Goal: Communication & Community: Ask a question

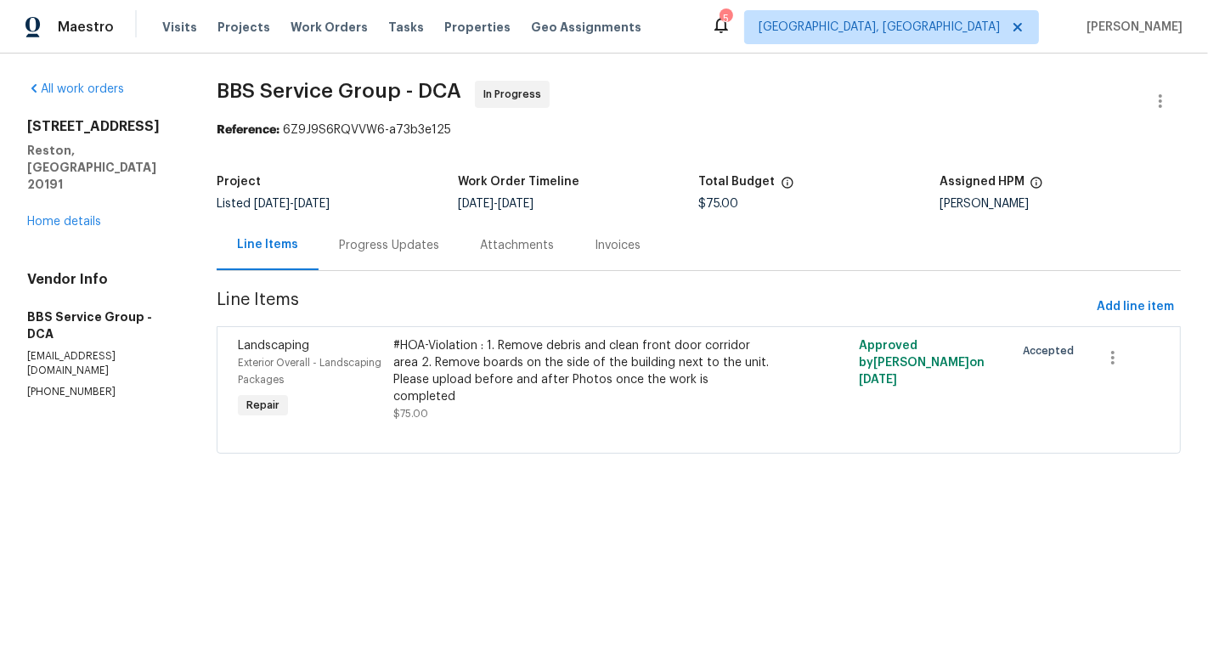
click at [364, 213] on div "Project Listed [DATE] - [DATE] Work Order Timeline [DATE] - [DATE] Total Budget…" at bounding box center [699, 193] width 964 height 54
click at [377, 261] on div "Progress Updates" at bounding box center [389, 245] width 141 height 50
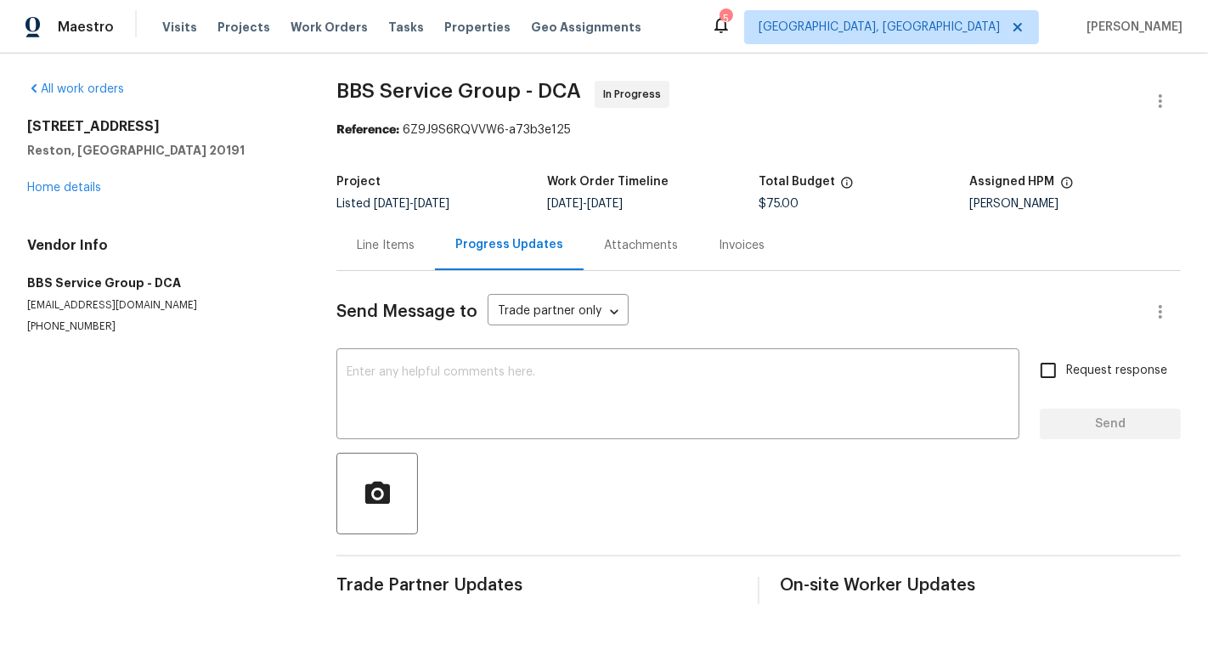
click at [368, 233] on div "Line Items" at bounding box center [385, 245] width 99 height 50
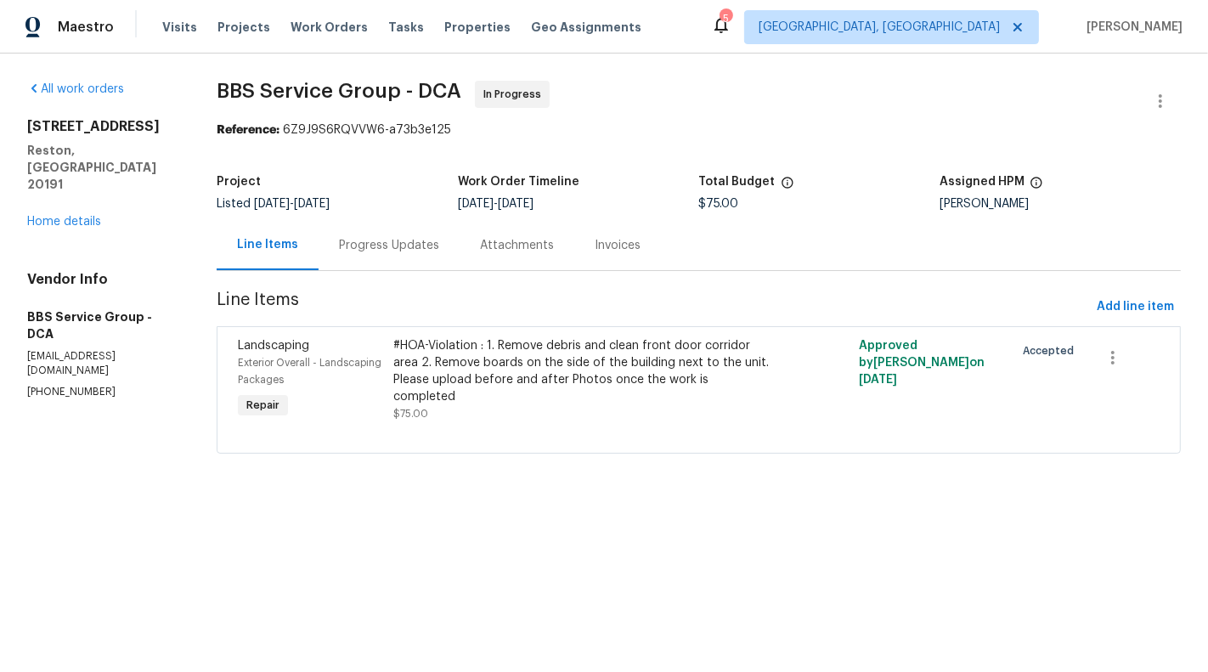
click at [65, 335] on div "Vendor Info BBS Service Group - DCA admin@bbsrvgrp.com (202) 820-2989" at bounding box center [101, 335] width 149 height 128
copy p "(202) 820-2989"
click at [544, 375] on div "#HOA-Violation : 1. Remove debris and clean front door corridor area 2. Remove …" at bounding box center [582, 371] width 378 height 68
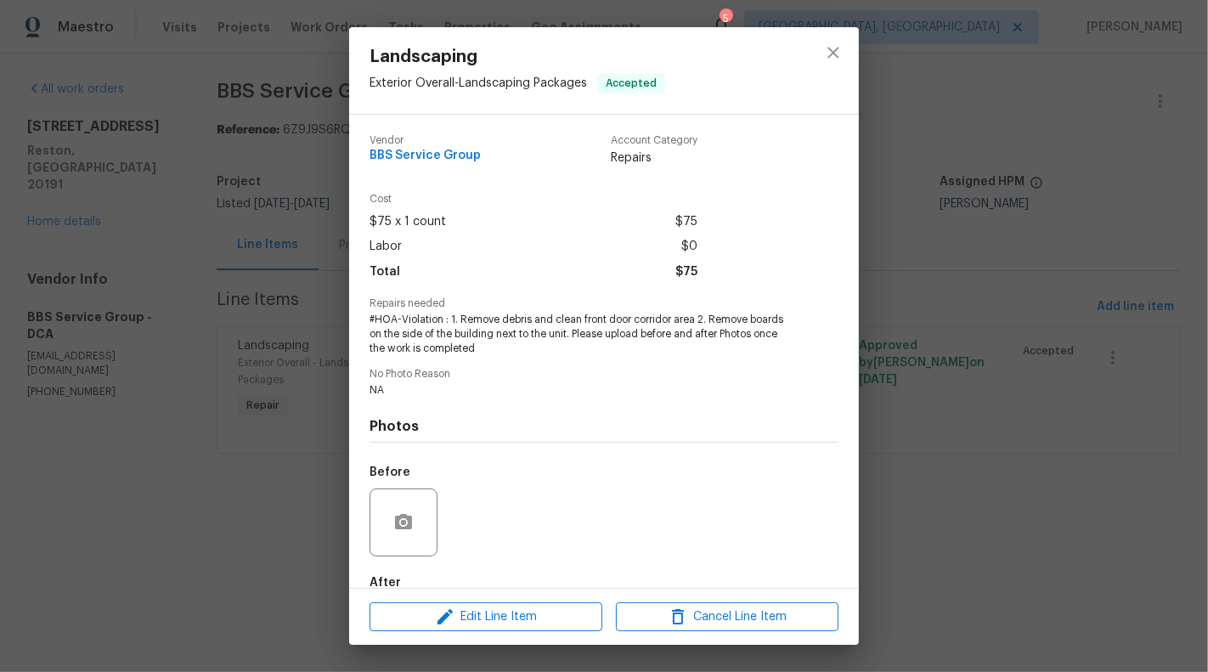
scroll to position [96, 0]
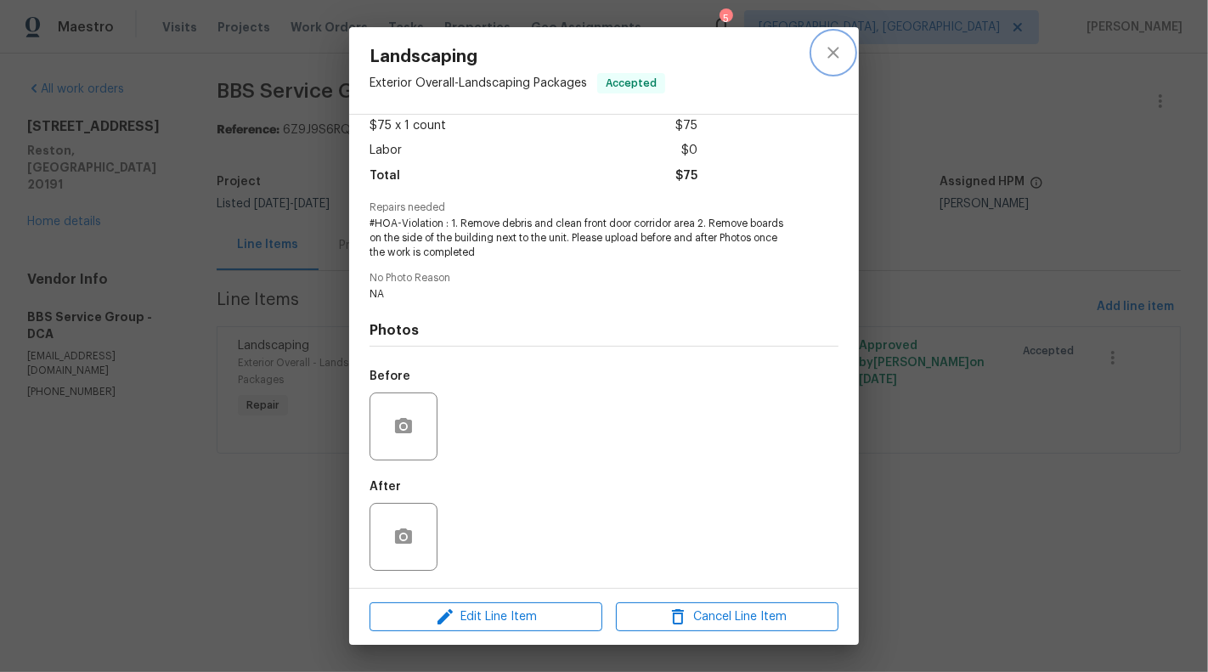
click at [822, 51] on button "close" at bounding box center [833, 52] width 41 height 41
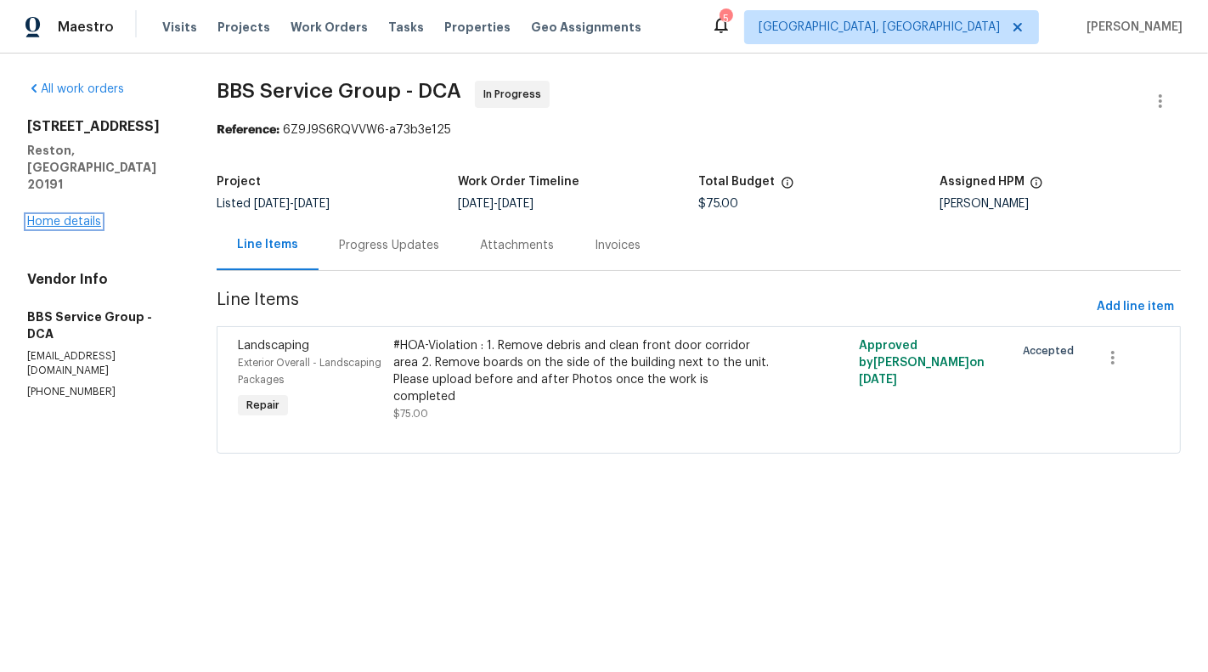
click at [70, 216] on link "Home details" at bounding box center [64, 222] width 74 height 12
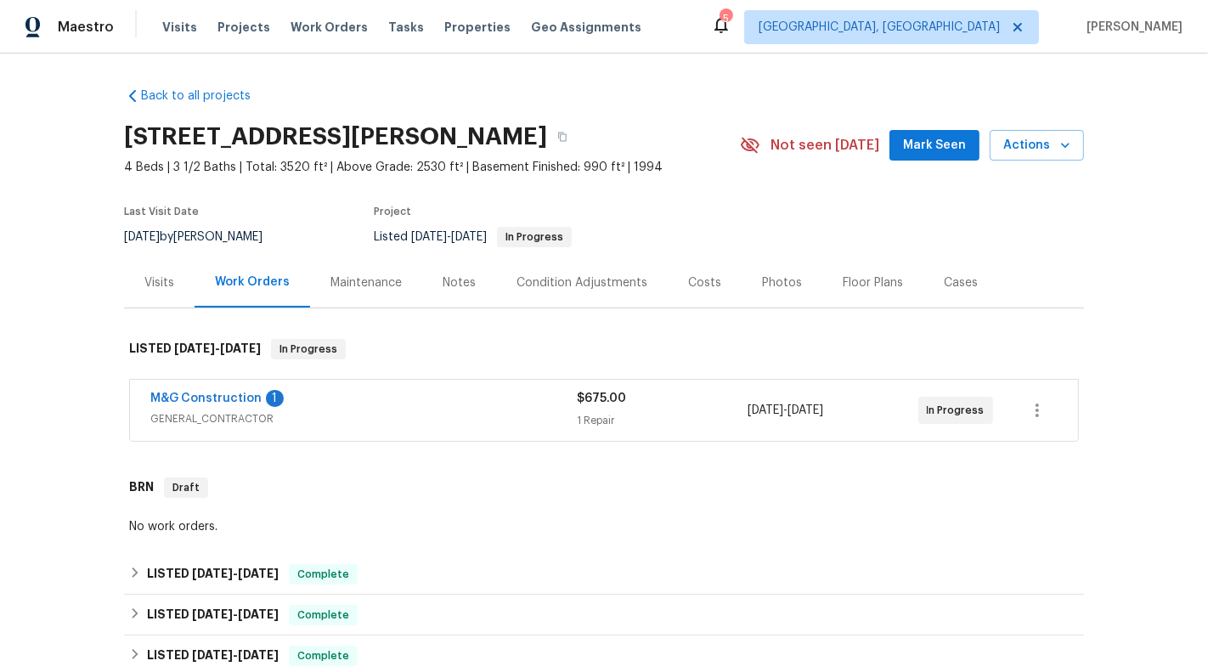
click at [469, 410] on span "GENERAL_CONTRACTOR" at bounding box center [363, 418] width 426 height 17
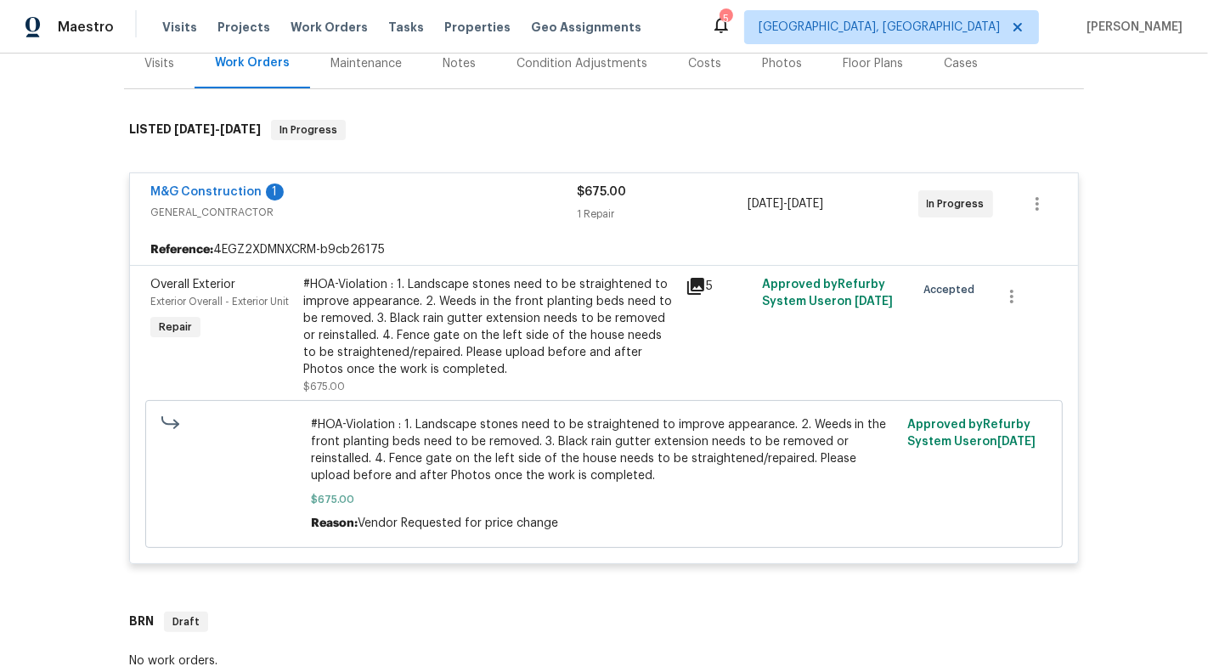
scroll to position [221, 0]
click at [211, 189] on link "M&G Construction" at bounding box center [205, 190] width 111 height 12
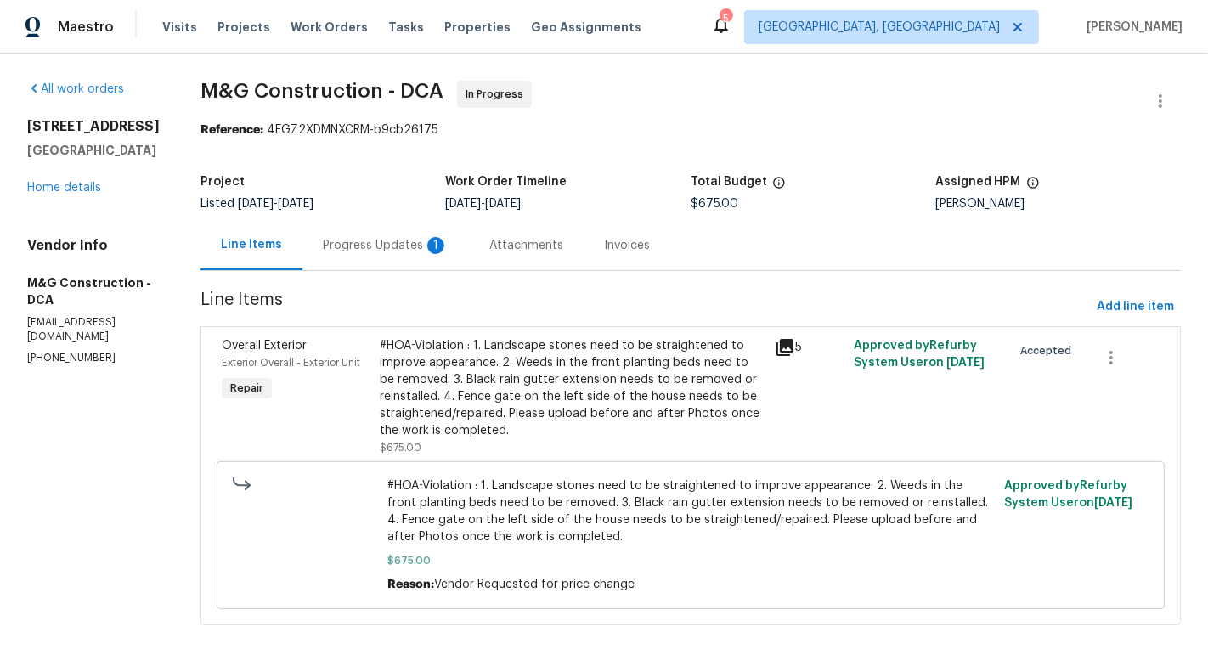
click at [378, 238] on div "Progress Updates 1" at bounding box center [386, 245] width 126 height 17
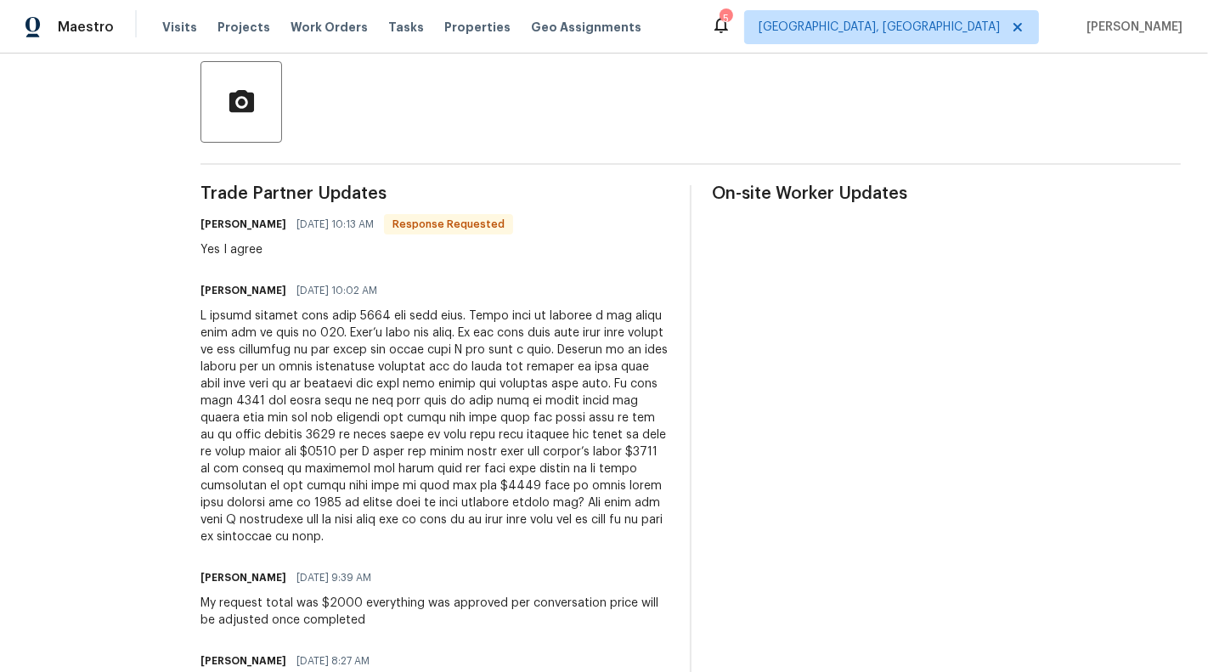
scroll to position [392, 0]
drag, startPoint x: 336, startPoint y: 383, endPoint x: 574, endPoint y: 384, distance: 237.8
click at [574, 384] on div at bounding box center [434, 426] width 469 height 238
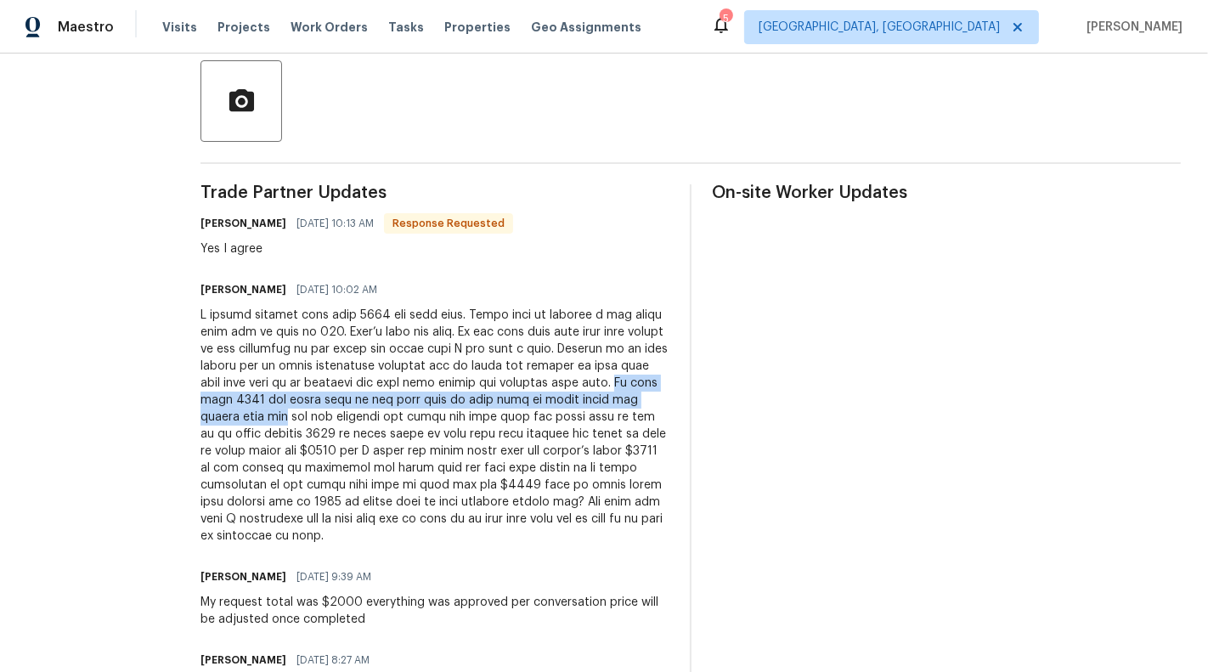
drag, startPoint x: 580, startPoint y: 382, endPoint x: 675, endPoint y: 408, distance: 98.5
click at [675, 408] on div "Trade Partner Updates Cheila Marquina 08/27/2025 10:13 AM Response Requested Ye…" at bounding box center [690, 599] width 980 height 831
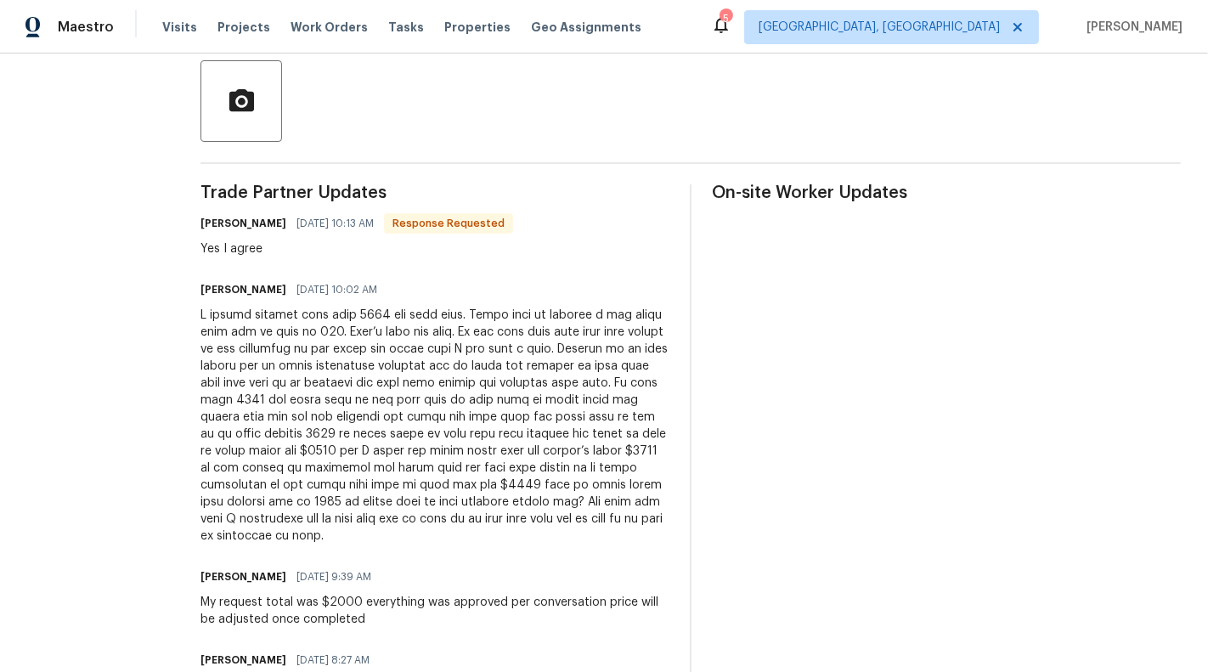
click at [658, 409] on div at bounding box center [434, 426] width 469 height 238
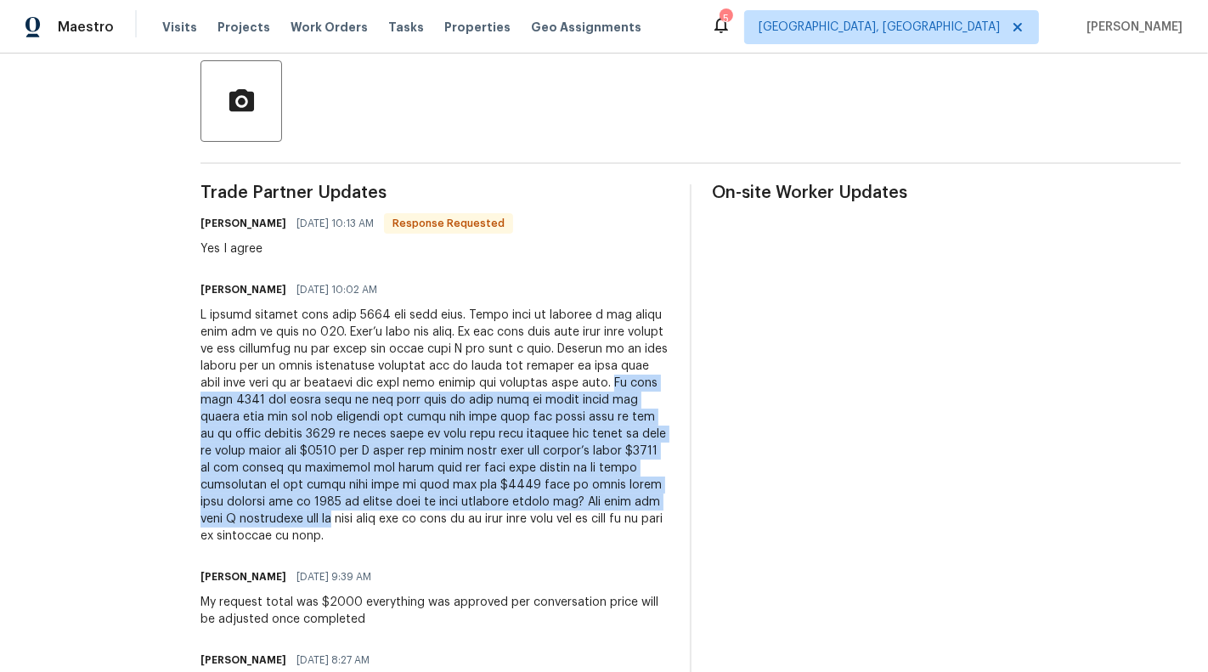
drag, startPoint x: 578, startPoint y: 383, endPoint x: 679, endPoint y: 496, distance: 151.6
click at [679, 496] on div "Trade Partner Updates Cheila Marquina 08/27/2025 10:13 AM Response Requested Ye…" at bounding box center [690, 599] width 980 height 831
click at [650, 487] on div at bounding box center [434, 426] width 469 height 238
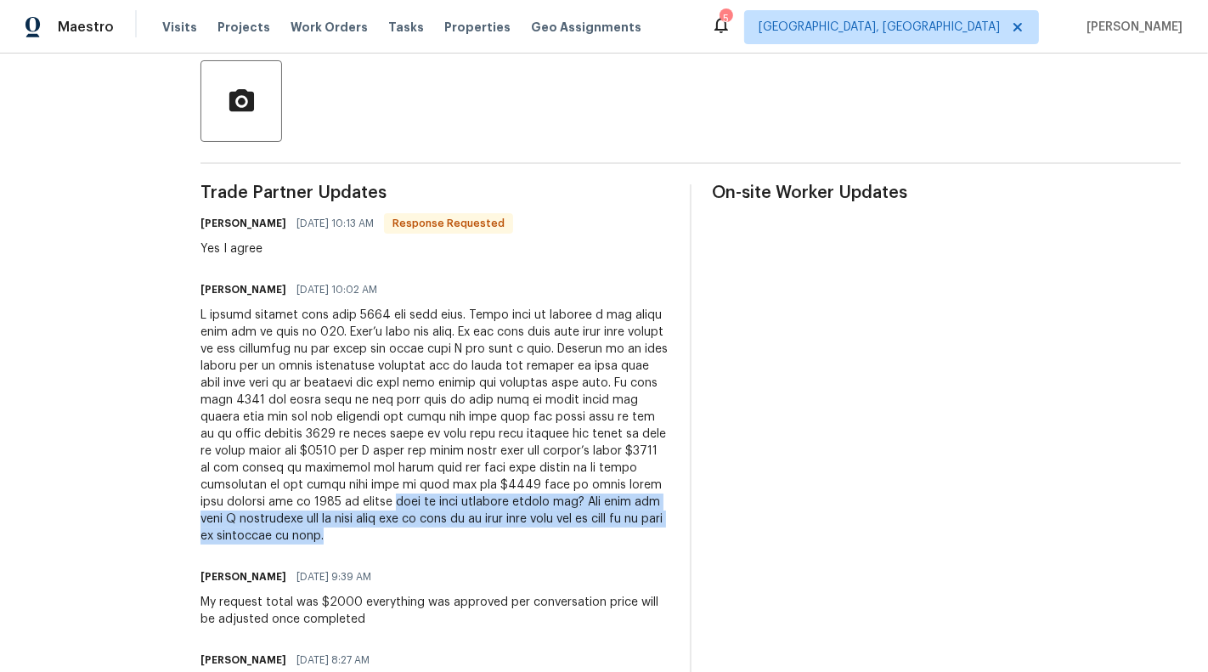
drag, startPoint x: 234, startPoint y: 503, endPoint x: 351, endPoint y: 536, distance: 121.8
click at [351, 536] on div at bounding box center [434, 426] width 469 height 238
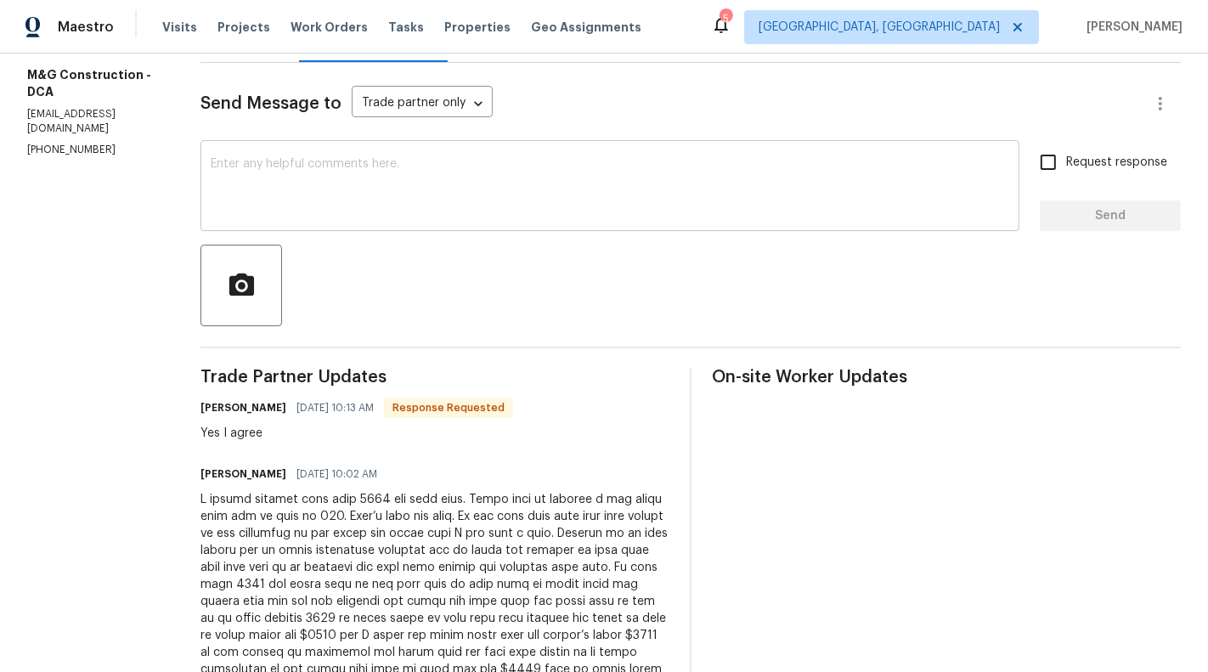
scroll to position [159, 0]
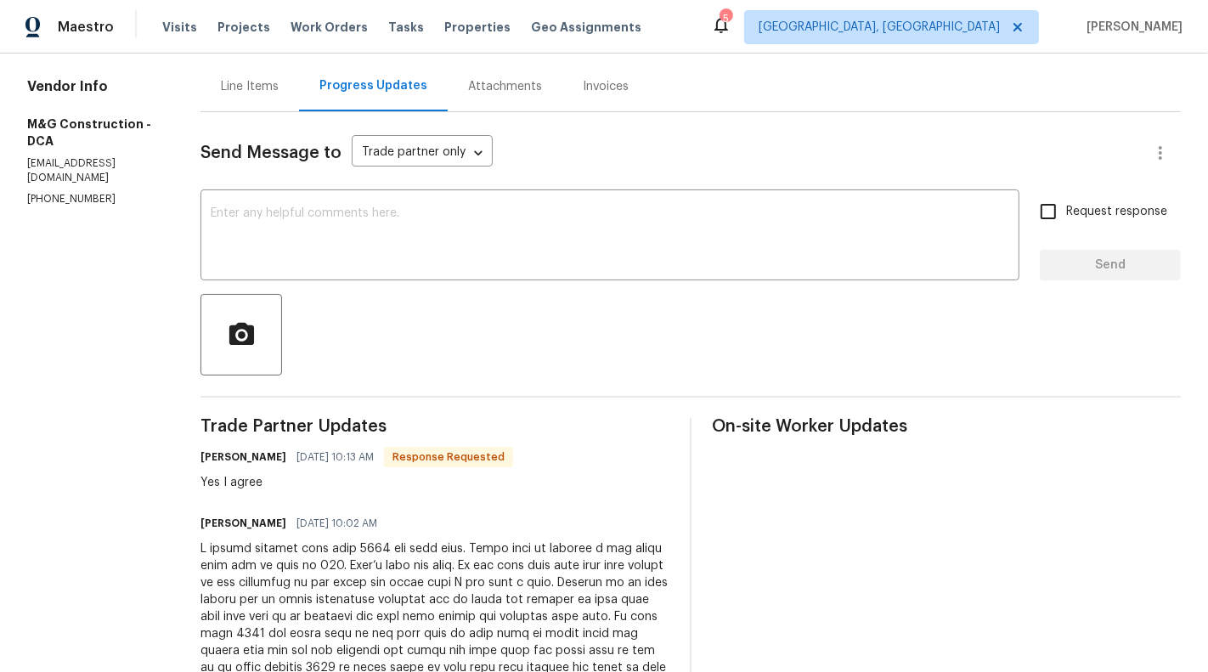
click at [236, 93] on div "Line Items" at bounding box center [250, 86] width 58 height 17
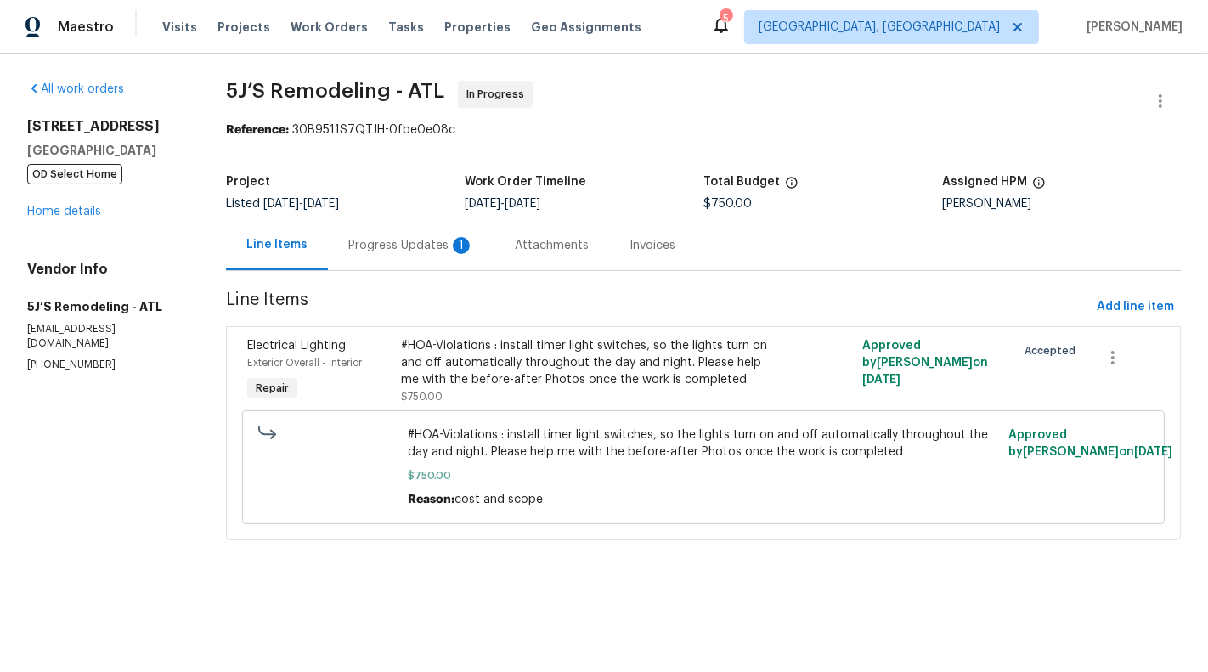
click at [441, 244] on div "Progress Updates 1" at bounding box center [411, 245] width 126 height 17
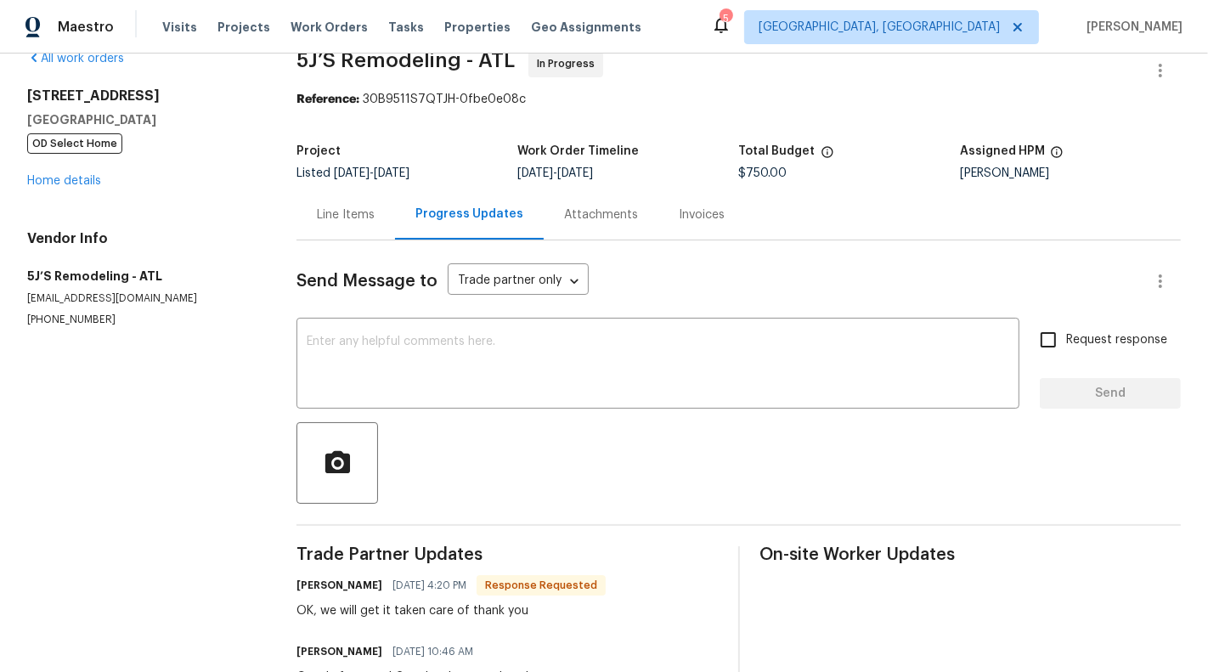
scroll to position [48, 0]
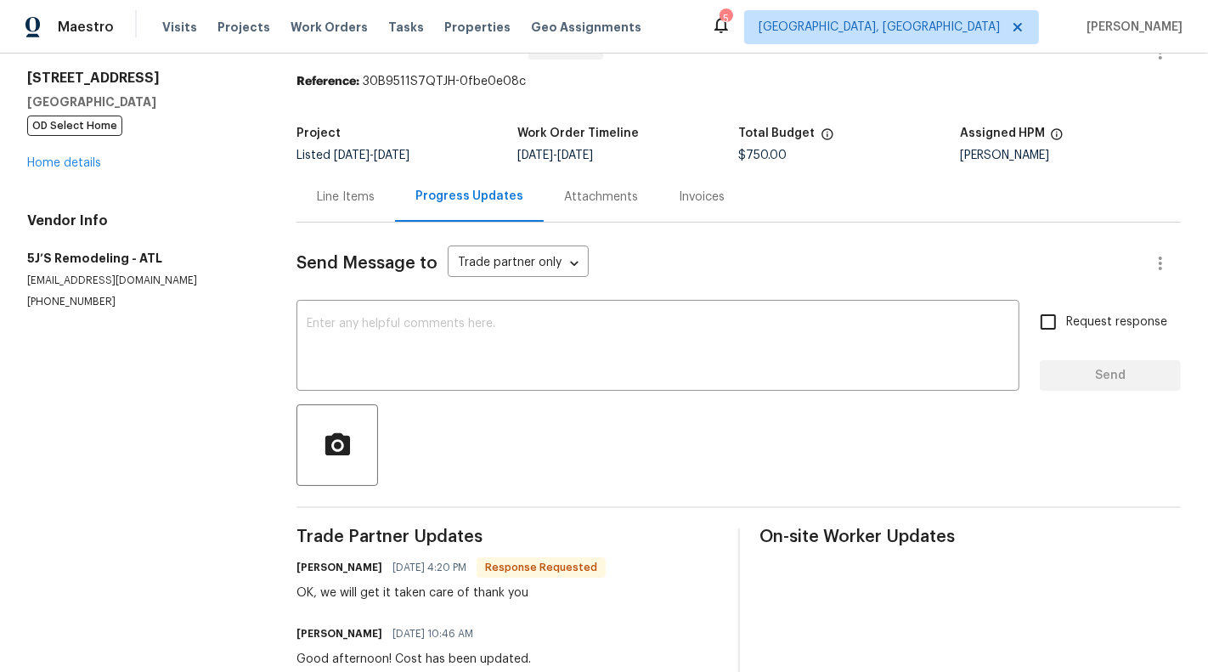
click at [374, 216] on div "Line Items" at bounding box center [345, 197] width 99 height 50
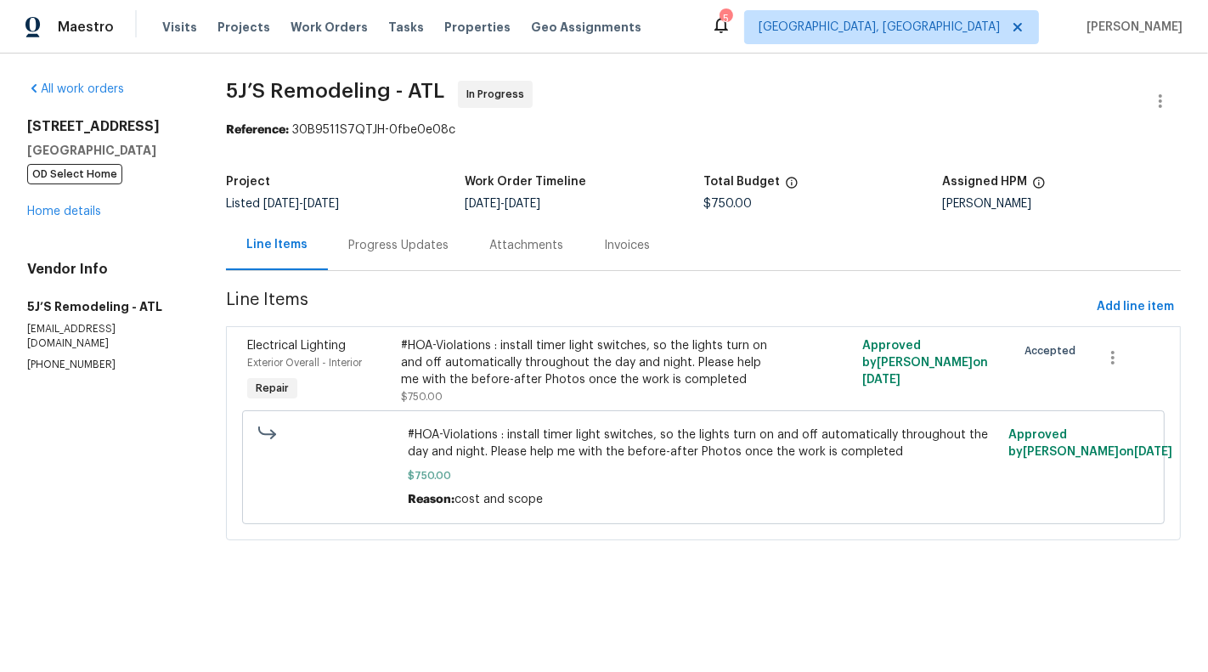
click at [452, 205] on div "Listed 7/10/2025 - 8/25/2025" at bounding box center [345, 204] width 239 height 12
click at [403, 257] on div "Progress Updates" at bounding box center [398, 245] width 141 height 50
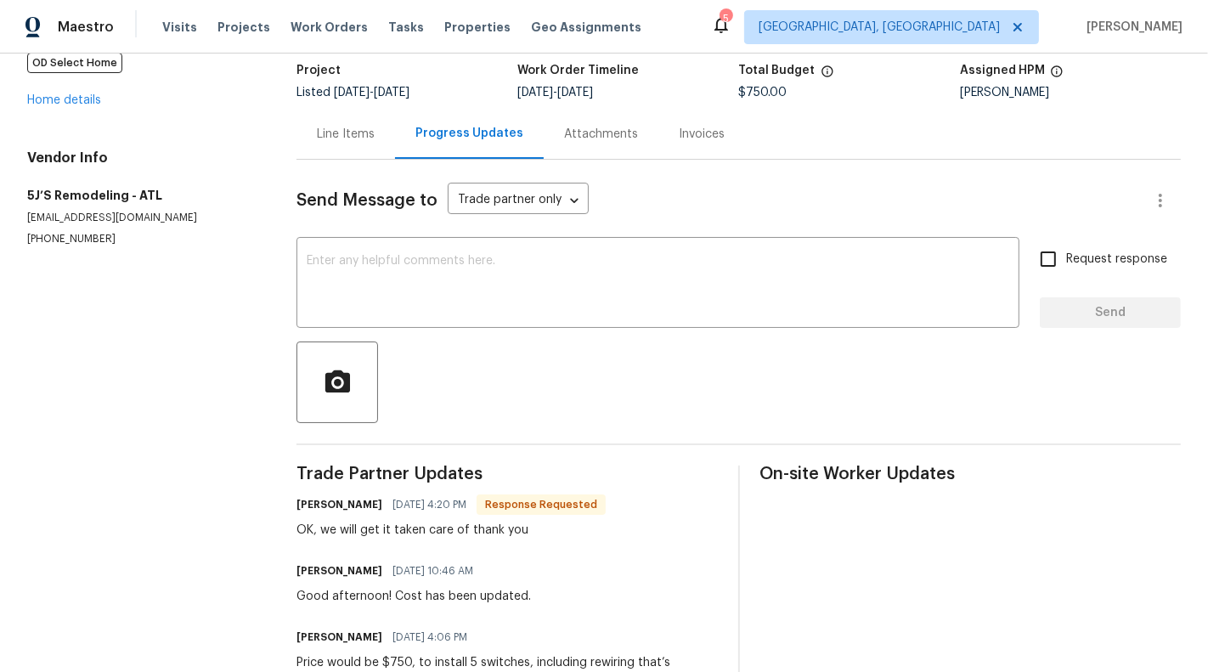
scroll to position [131, 0]
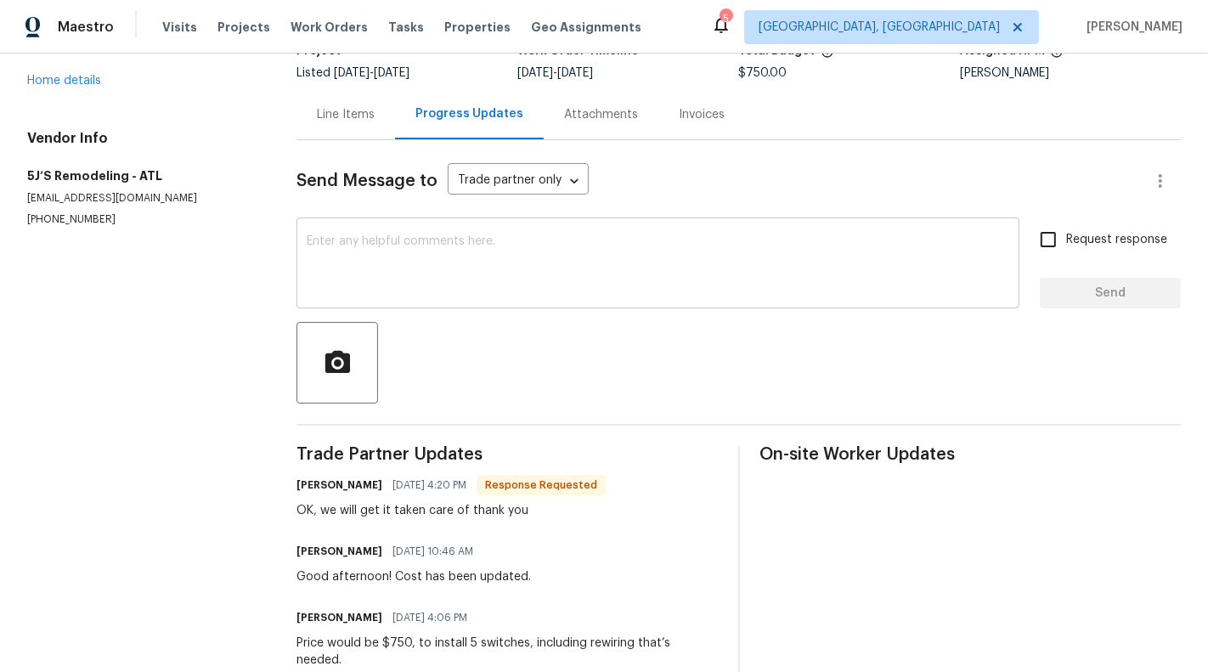
click at [509, 242] on textarea at bounding box center [658, 264] width 703 height 59
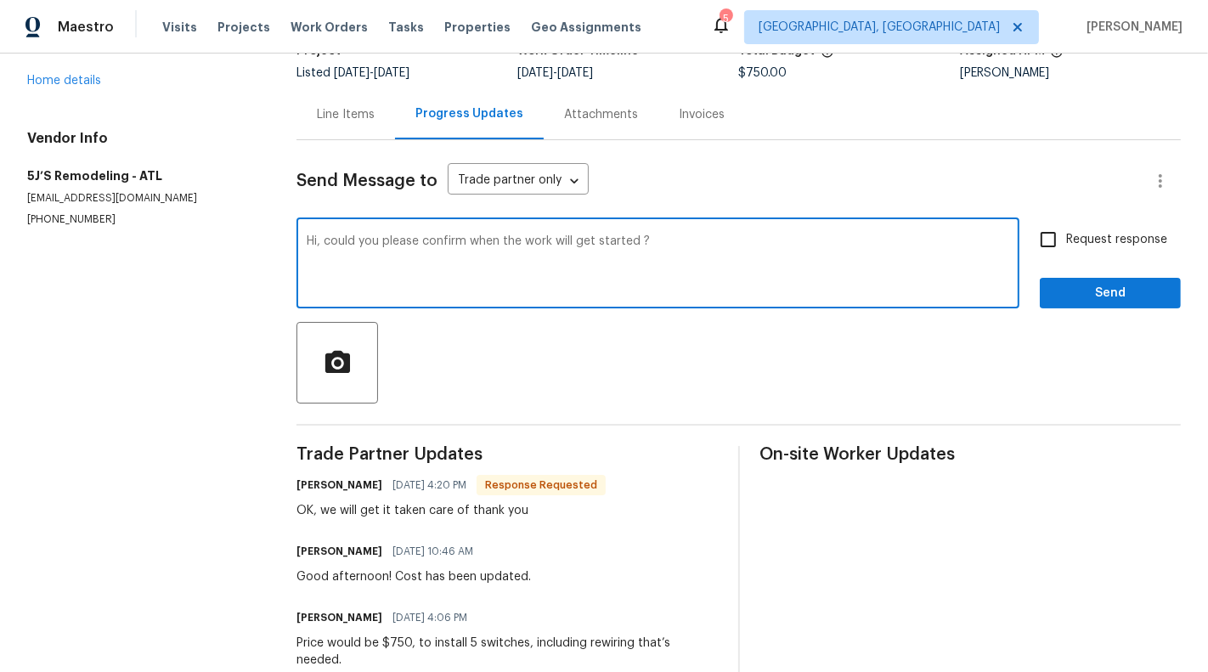
type textarea "Hi, could you please confirm when the work will get started ?"
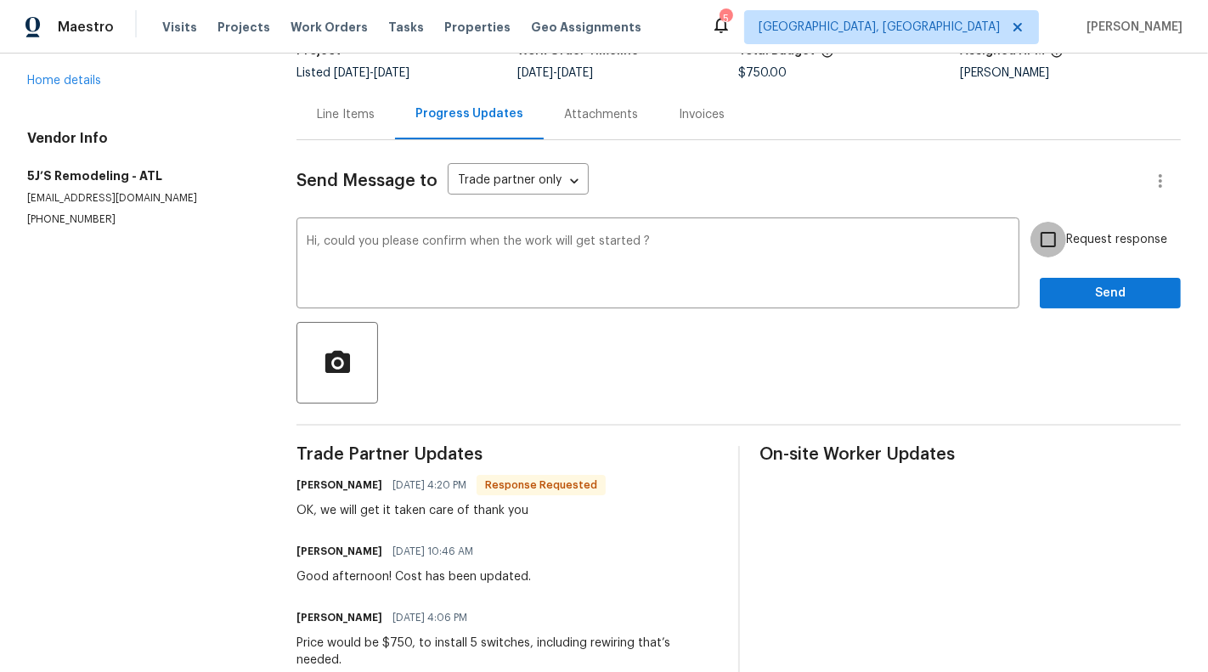
click at [1063, 251] on input "Request response" at bounding box center [1048, 240] width 36 height 36
checkbox input "true"
click at [1146, 290] on span "Send" at bounding box center [1110, 293] width 114 height 21
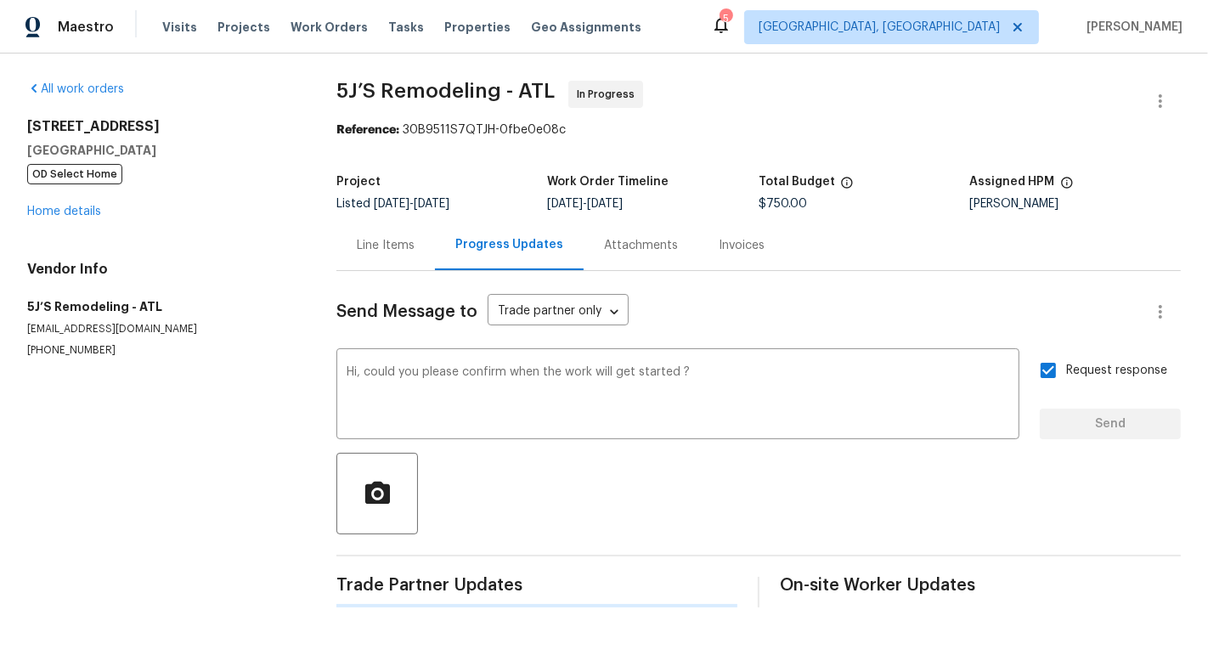
scroll to position [0, 0]
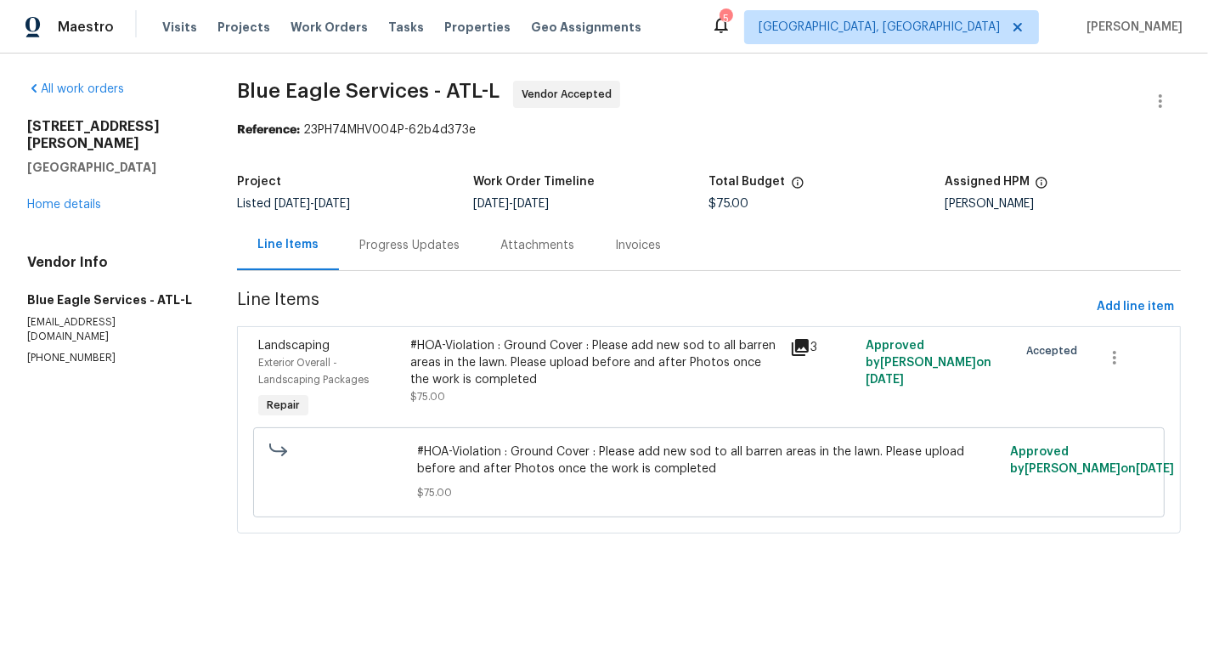
click at [396, 256] on div "Progress Updates" at bounding box center [409, 245] width 141 height 50
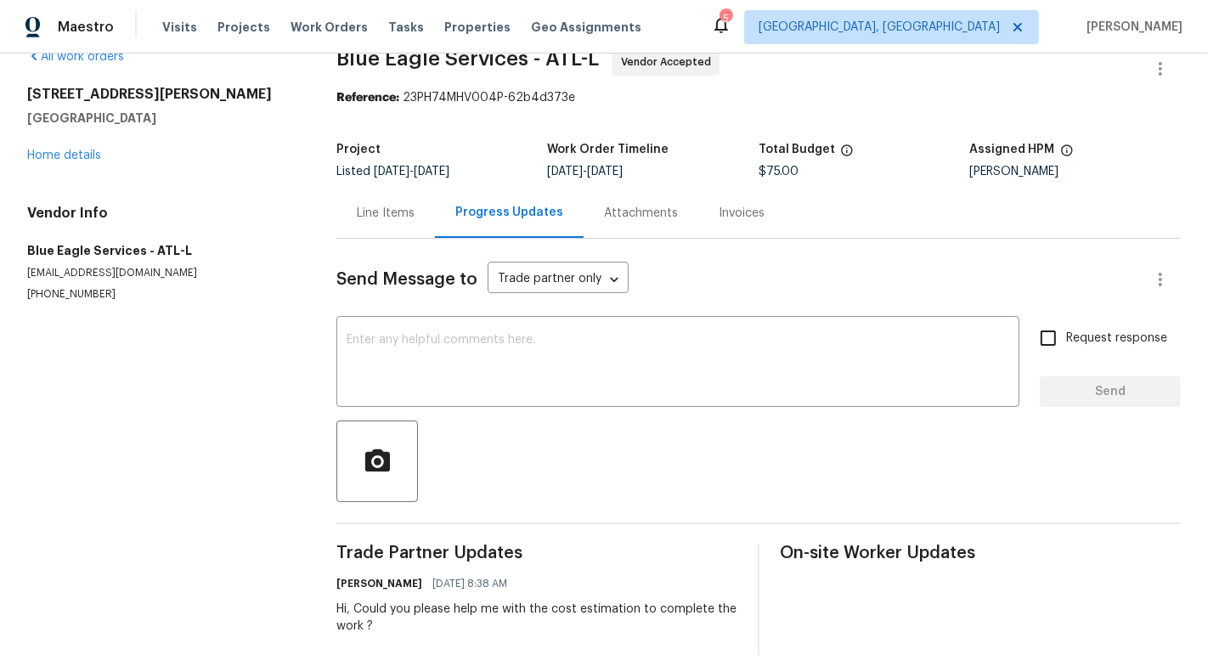
scroll to position [42, 0]
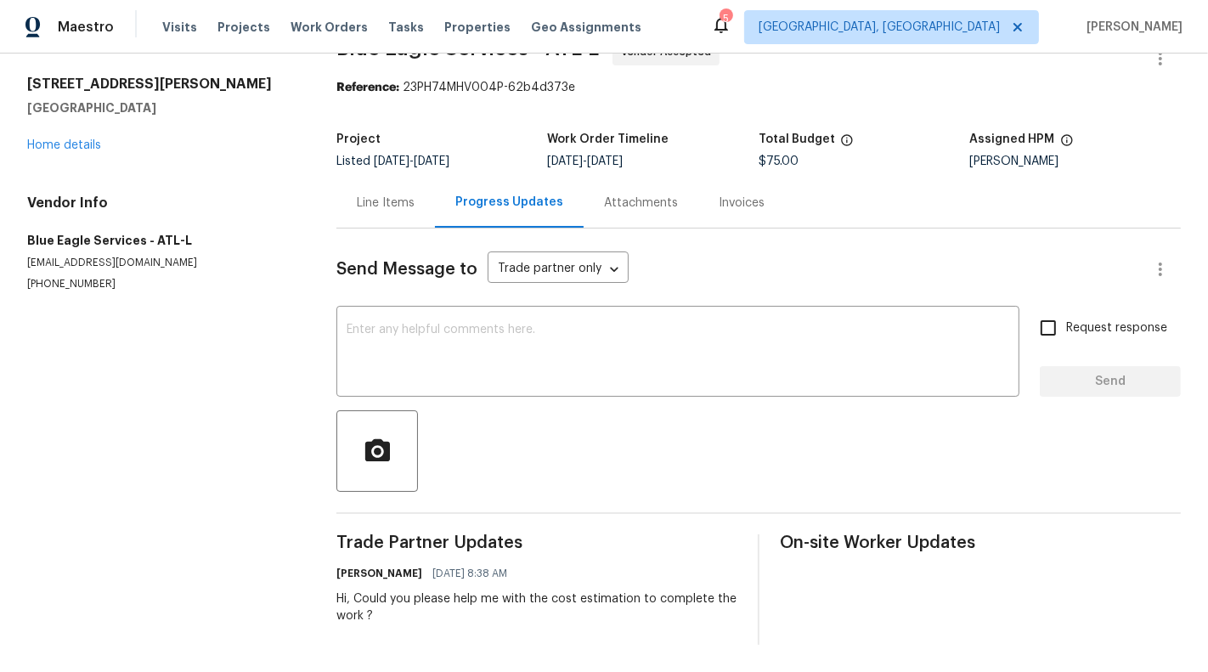
click at [373, 209] on div "Line Items" at bounding box center [386, 203] width 58 height 17
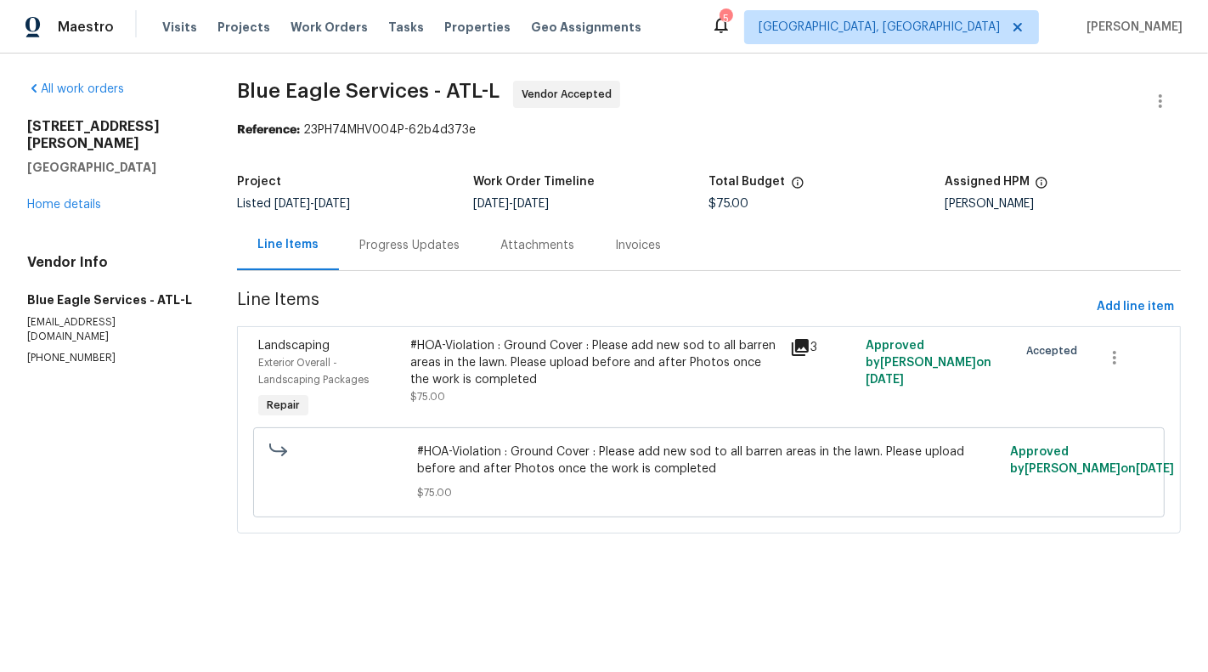
click at [403, 251] on div "Progress Updates" at bounding box center [409, 245] width 100 height 17
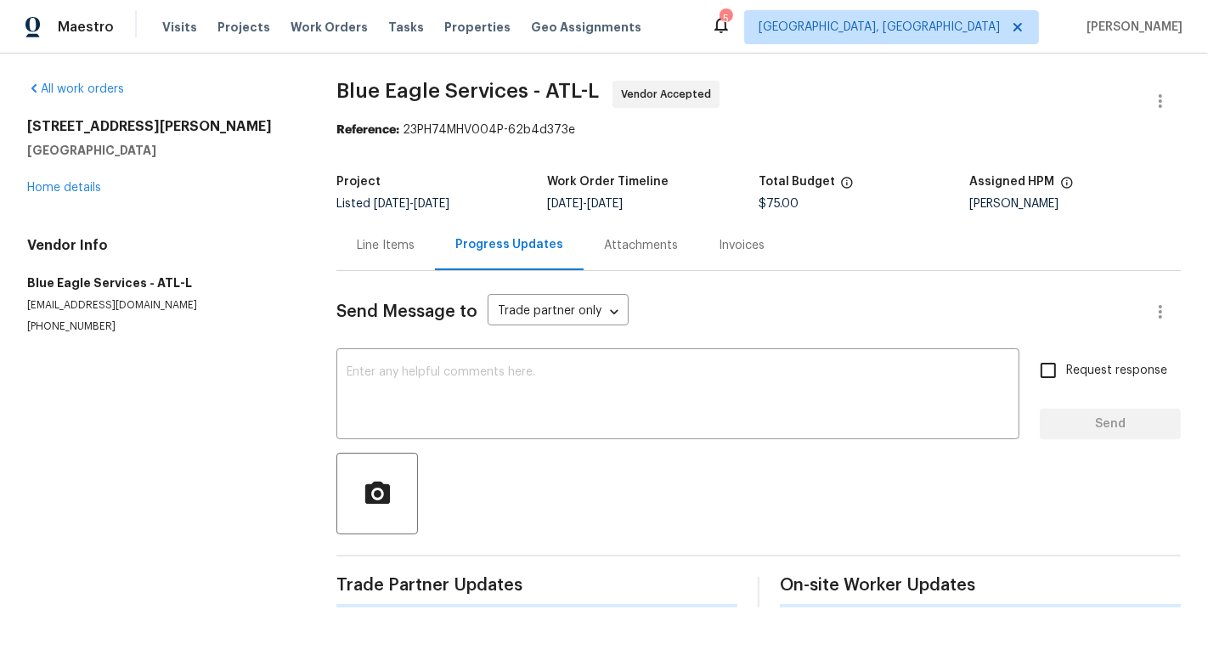
click at [72, 327] on p "(404) 910-2885" at bounding box center [161, 326] width 268 height 14
copy p "(404) 910-2885"
click at [390, 246] on div "Line Items" at bounding box center [386, 245] width 58 height 17
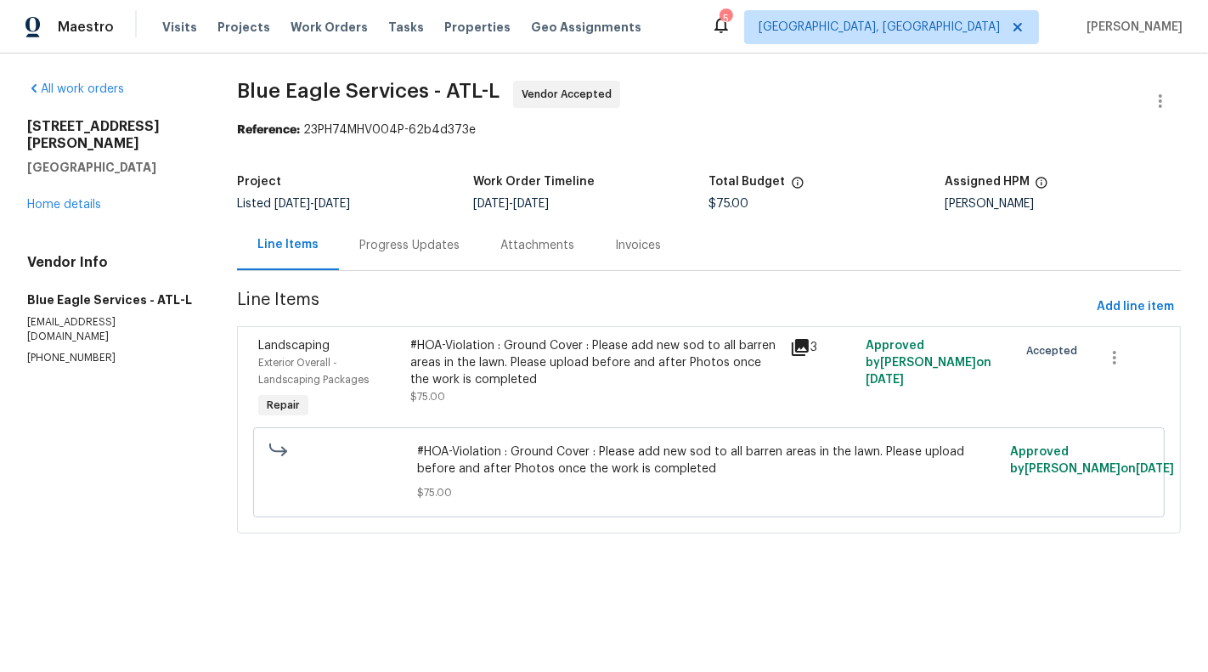
click at [78, 334] on section "All work orders 6240 Shenfield Ln Union City, GA 30291 Home details Vendor Info…" at bounding box center [111, 317] width 169 height 473
copy p "(404) 910-2885"
click at [88, 199] on link "Home details" at bounding box center [64, 205] width 74 height 12
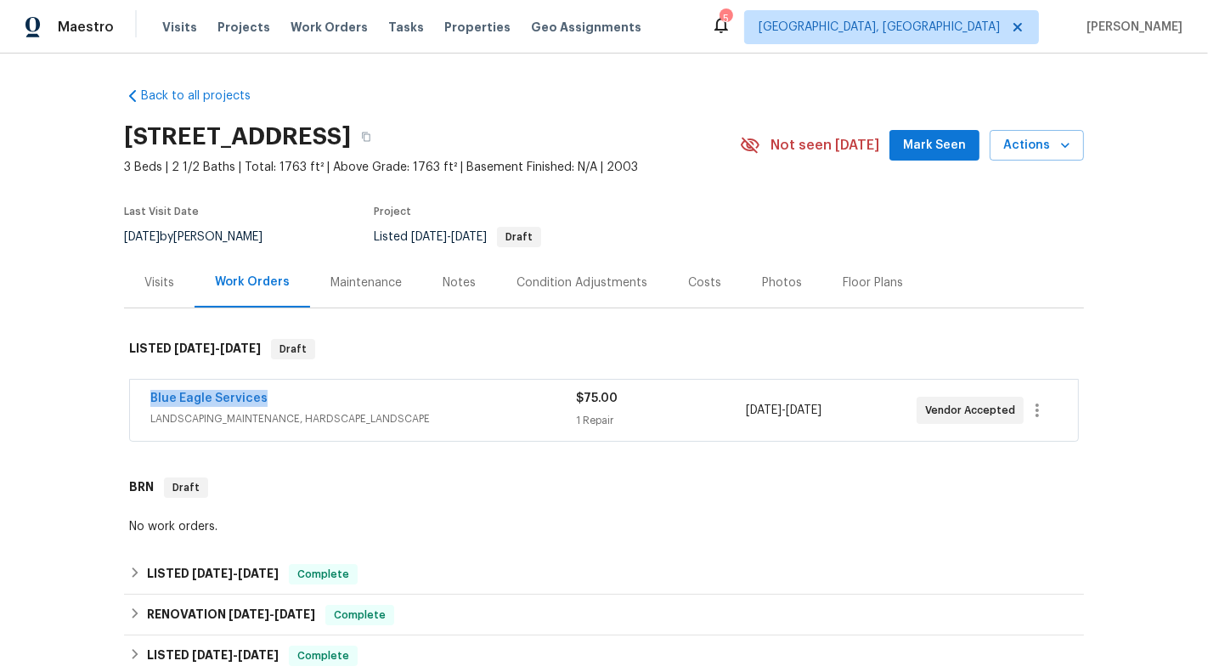
drag, startPoint x: 299, startPoint y: 399, endPoint x: 140, endPoint y: 398, distance: 158.9
click at [140, 398] on div "Blue Eagle Services LANDSCAPING_MAINTENANCE, HARDSCAPE_LANDSCAPE $75.00 1 Repai…" at bounding box center [604, 410] width 948 height 61
copy link "Blue Eagle Services"
click at [31, 367] on div "Back to all projects 6240 Shenfield Ln, Union City, GA 30291 3 Beds | 2 1/2 Bat…" at bounding box center [604, 363] width 1208 height 618
drag, startPoint x: 289, startPoint y: 396, endPoint x: 140, endPoint y: 402, distance: 148.8
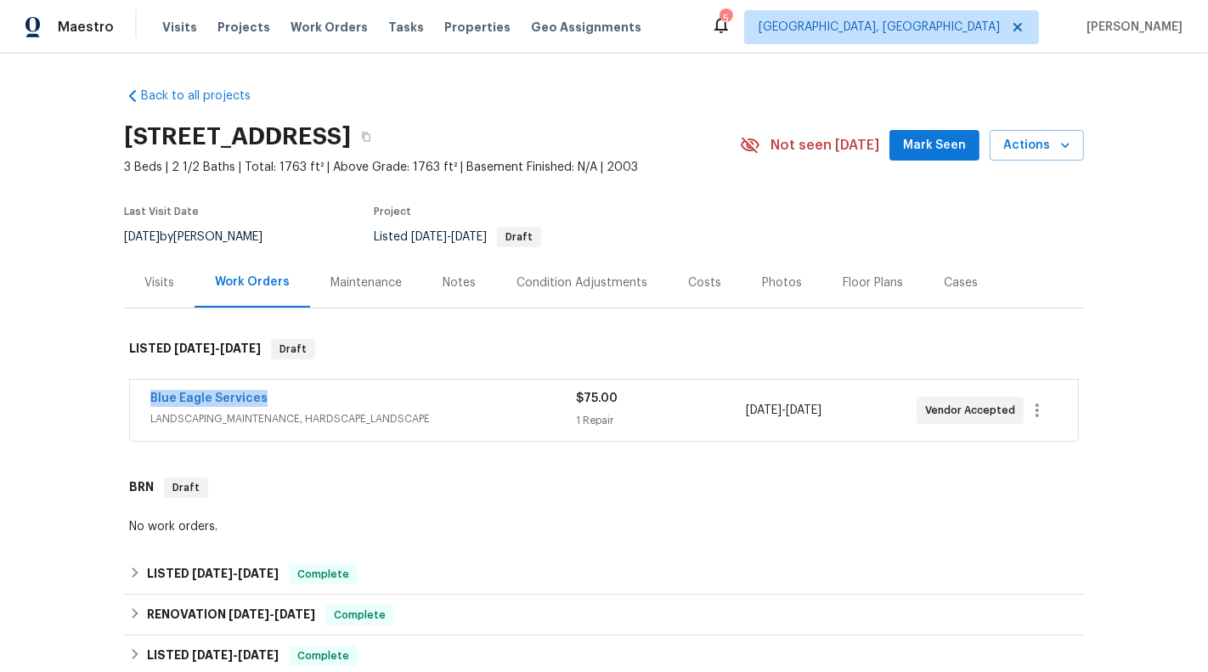
click at [140, 402] on div "Blue Eagle Services LANDSCAPING_MAINTENANCE, HARDSCAPE_LANDSCAPE $75.00 1 Repai…" at bounding box center [604, 410] width 948 height 61
copy link "Blue Eagle Services"
click at [196, 395] on link "Blue Eagle Services" at bounding box center [208, 398] width 117 height 12
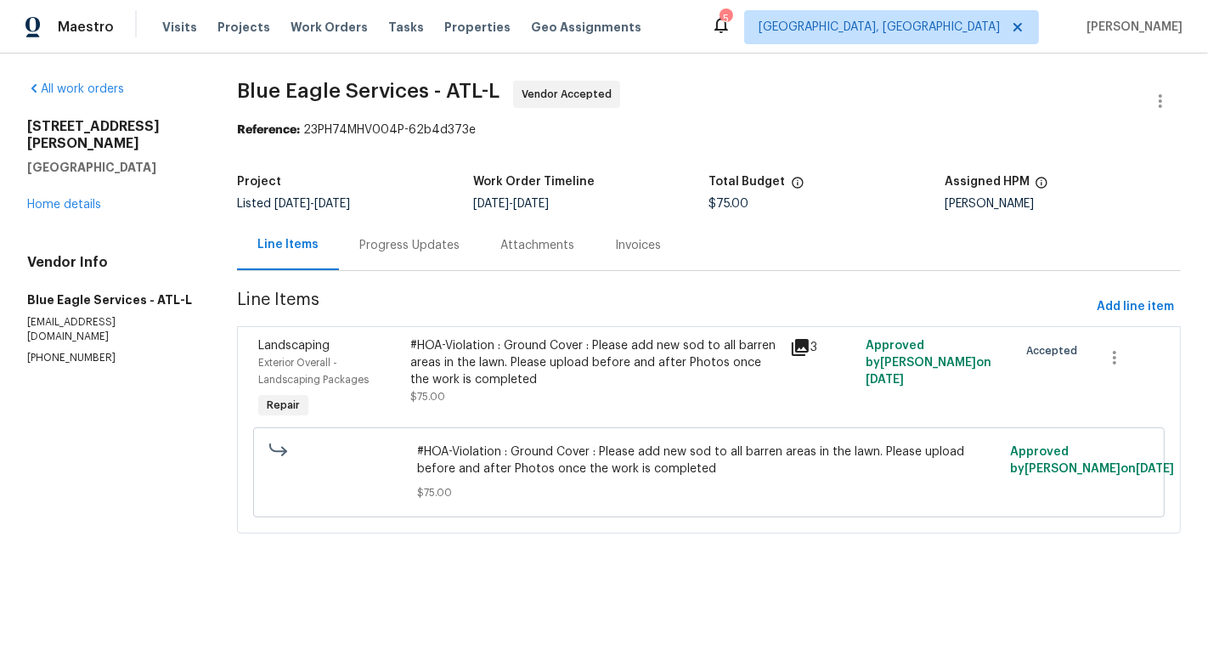
click at [370, 253] on div "Progress Updates" at bounding box center [409, 245] width 100 height 17
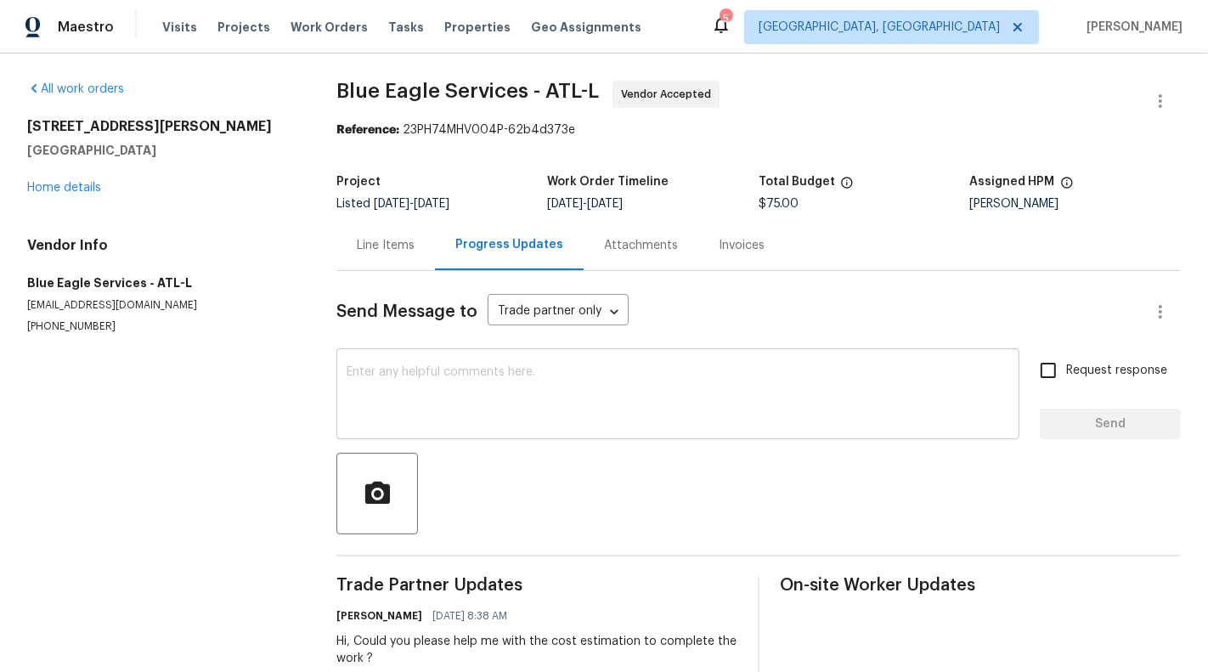
scroll to position [42, 0]
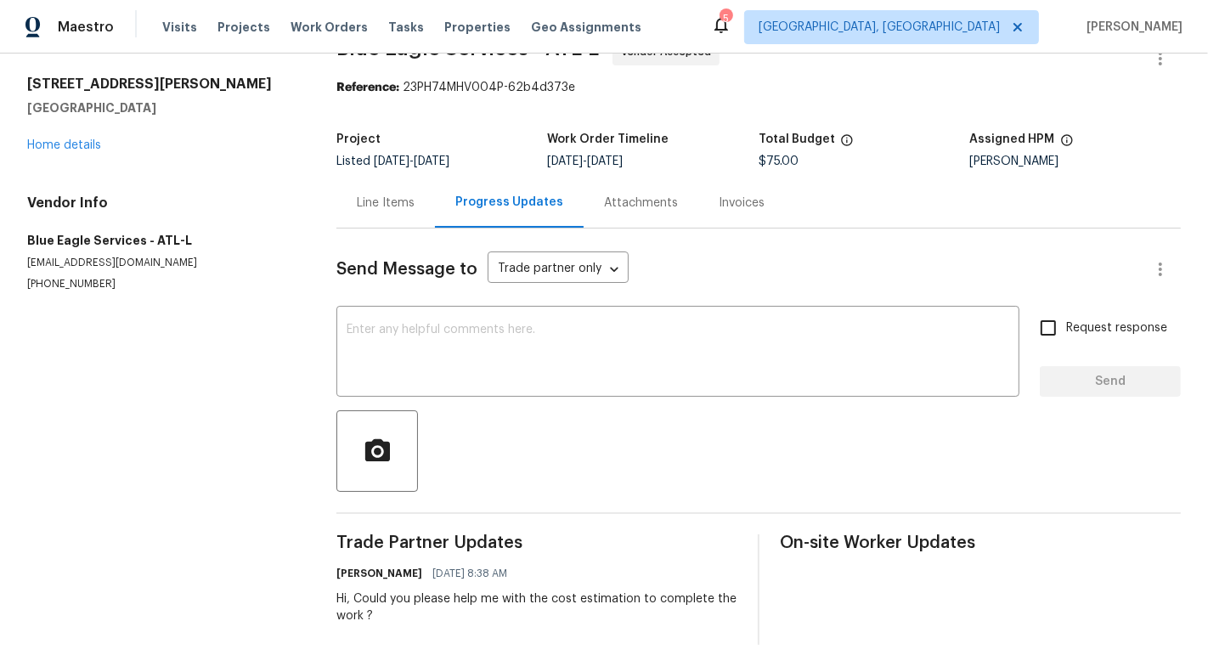
click at [477, 600] on div "Hi, Could you please help me with the cost estimation to complete the work ?" at bounding box center [536, 607] width 401 height 34
copy div "Trade Partner Updates Sunmathy Wilson 08/26/2025 8:38 AM"
click at [508, 378] on textarea at bounding box center [678, 353] width 663 height 59
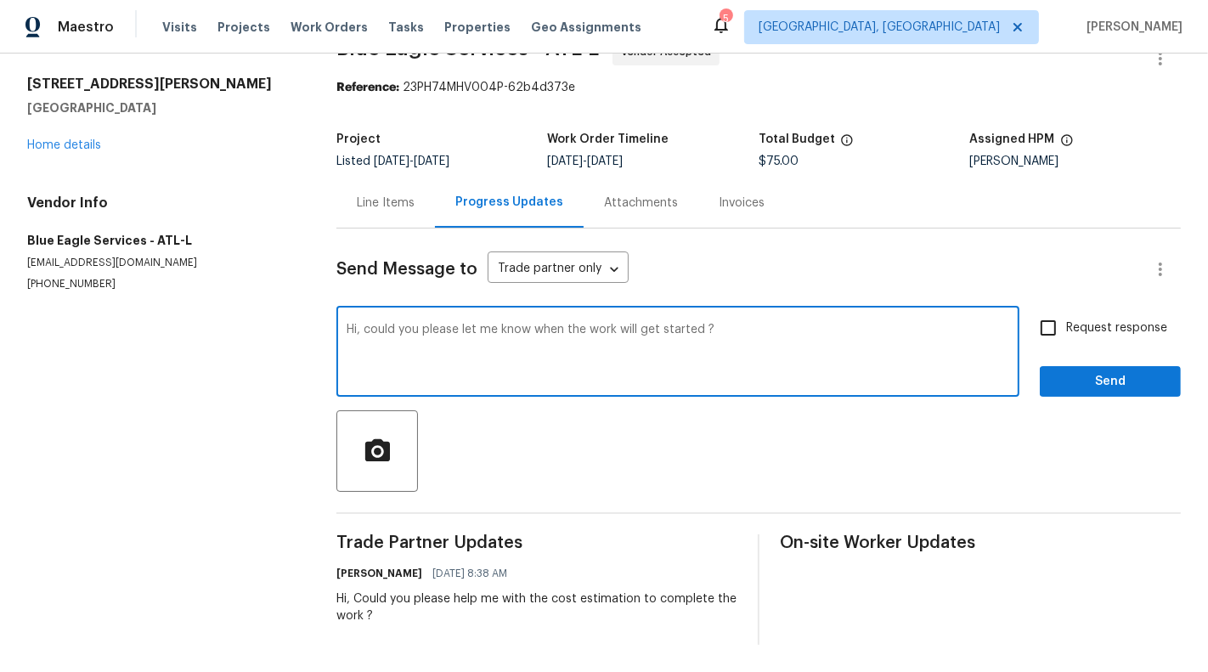
type textarea "Hi, could you please let me know when the work will get started ?"
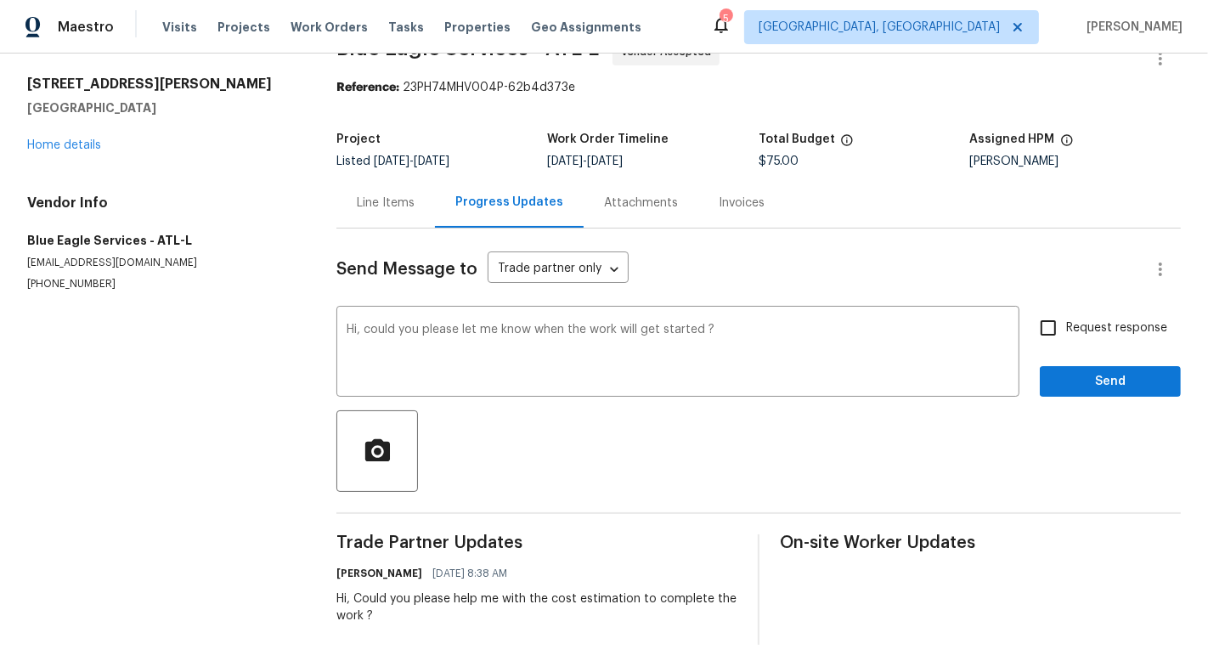
click at [1105, 336] on span "Request response" at bounding box center [1116, 328] width 101 height 18
click at [1066, 336] on input "Request response" at bounding box center [1048, 328] width 36 height 36
checkbox input "true"
click at [1119, 392] on button "Send" at bounding box center [1110, 381] width 141 height 31
